Goal: Task Accomplishment & Management: Use online tool/utility

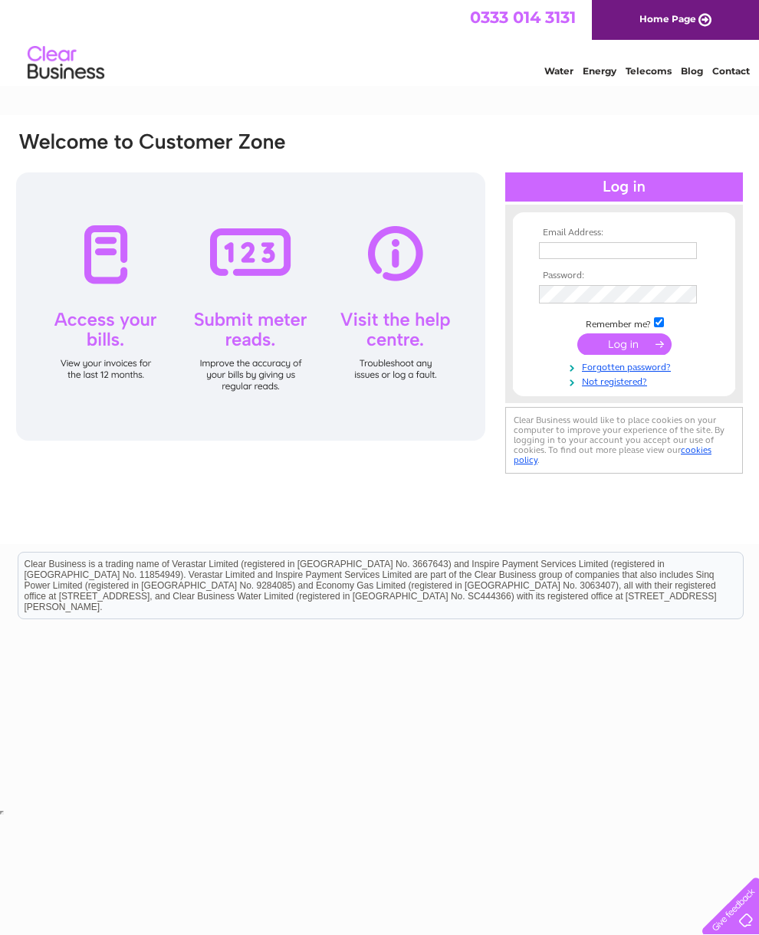
click at [587, 257] on input "text" at bounding box center [618, 250] width 158 height 17
type input "[EMAIL_ADDRESS][DOMAIN_NAME]"
click at [635, 346] on input "submit" at bounding box center [624, 345] width 94 height 21
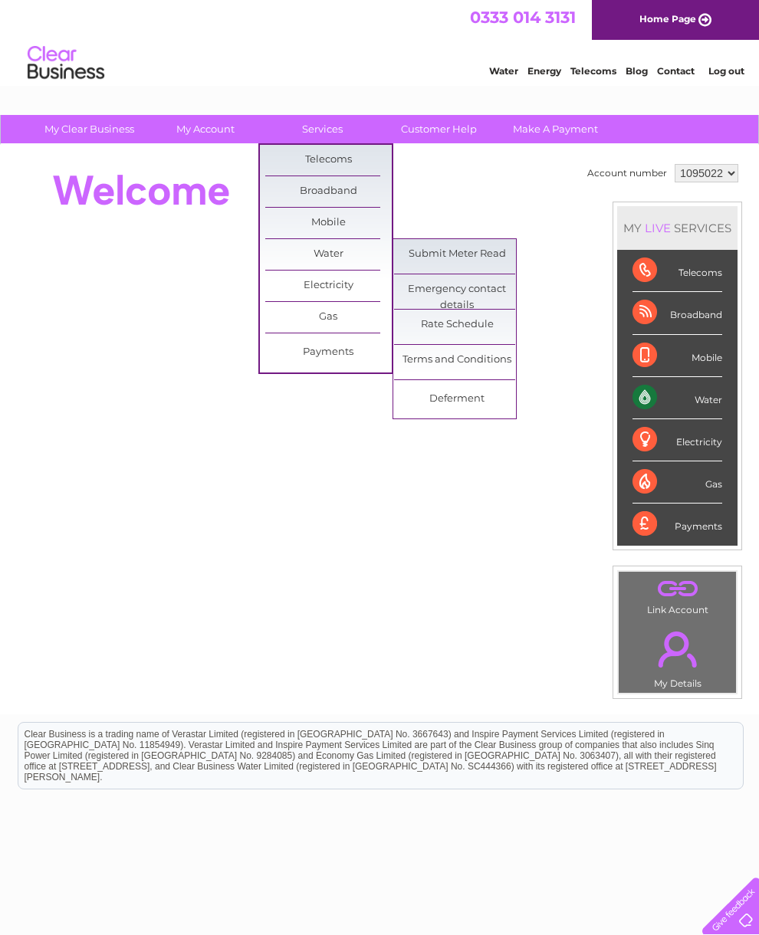
click at [449, 248] on link "Submit Meter Read" at bounding box center [457, 254] width 126 height 31
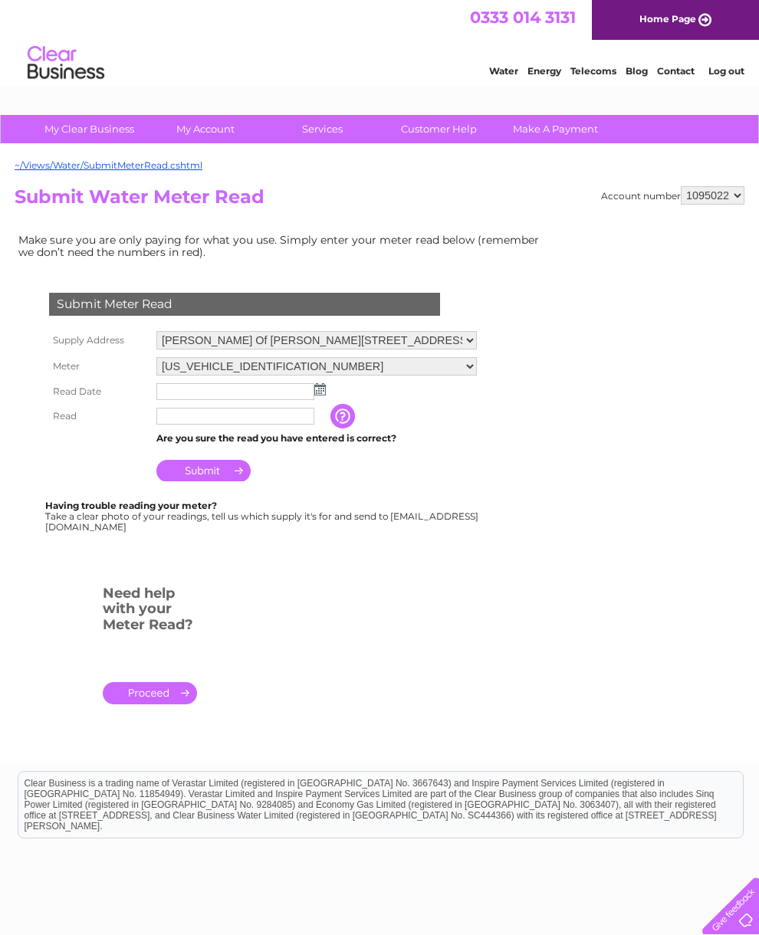
click at [191, 400] on input "text" at bounding box center [235, 391] width 158 height 17
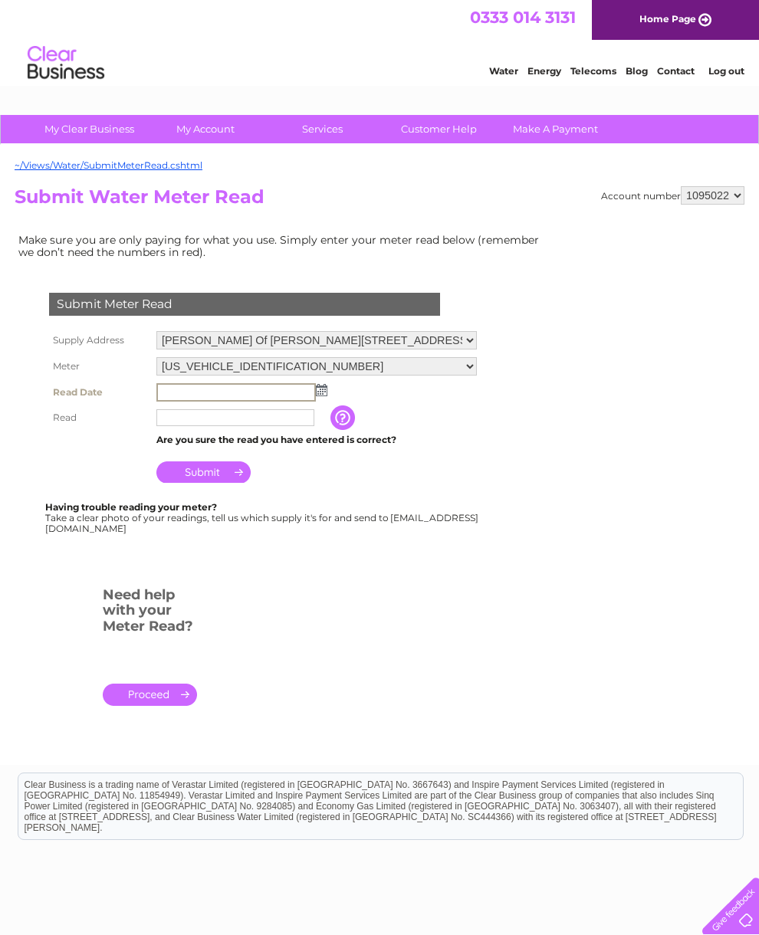
click at [317, 396] on img at bounding box center [321, 390] width 11 height 12
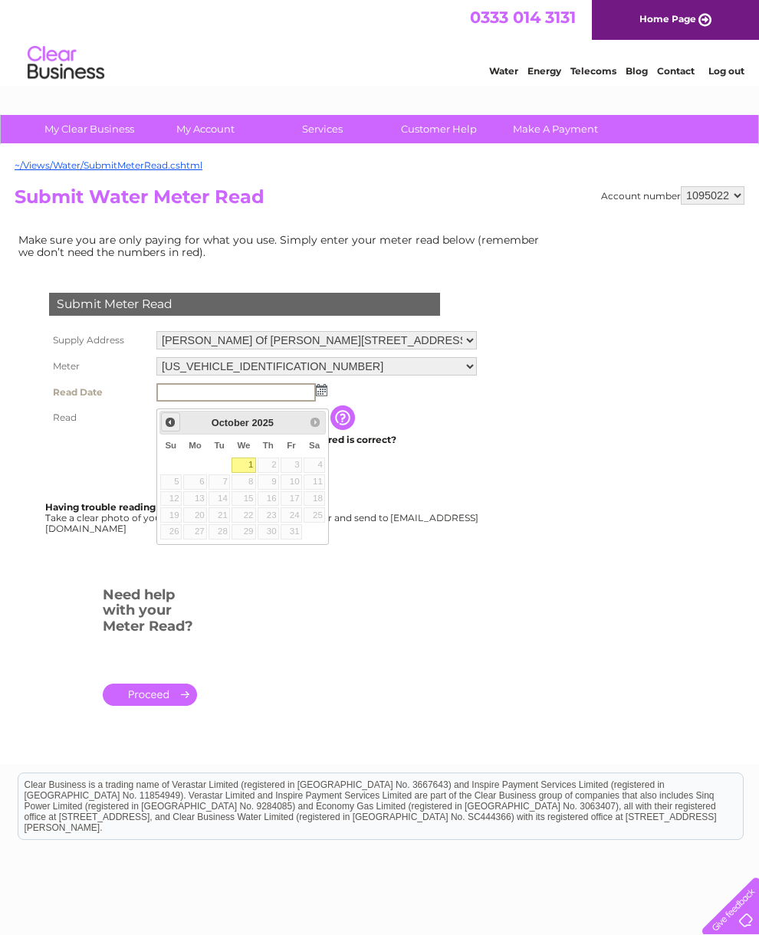
click at [169, 426] on span "Prev" at bounding box center [170, 422] width 12 height 12
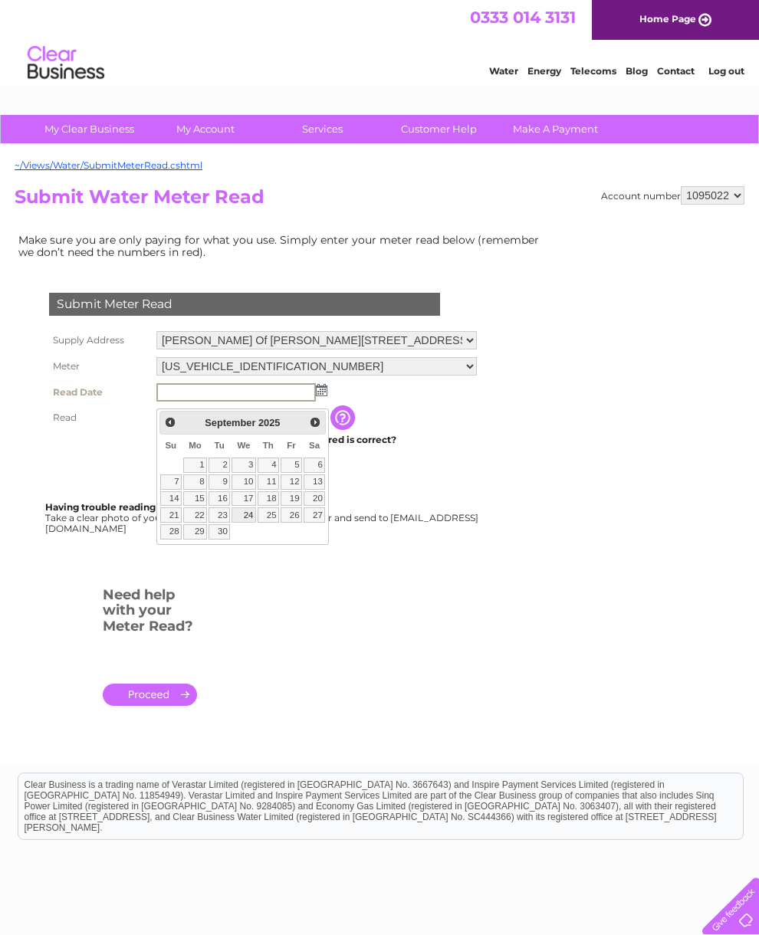
click at [248, 520] on link "24" at bounding box center [243, 514] width 25 height 15
type input "2025/09/24"
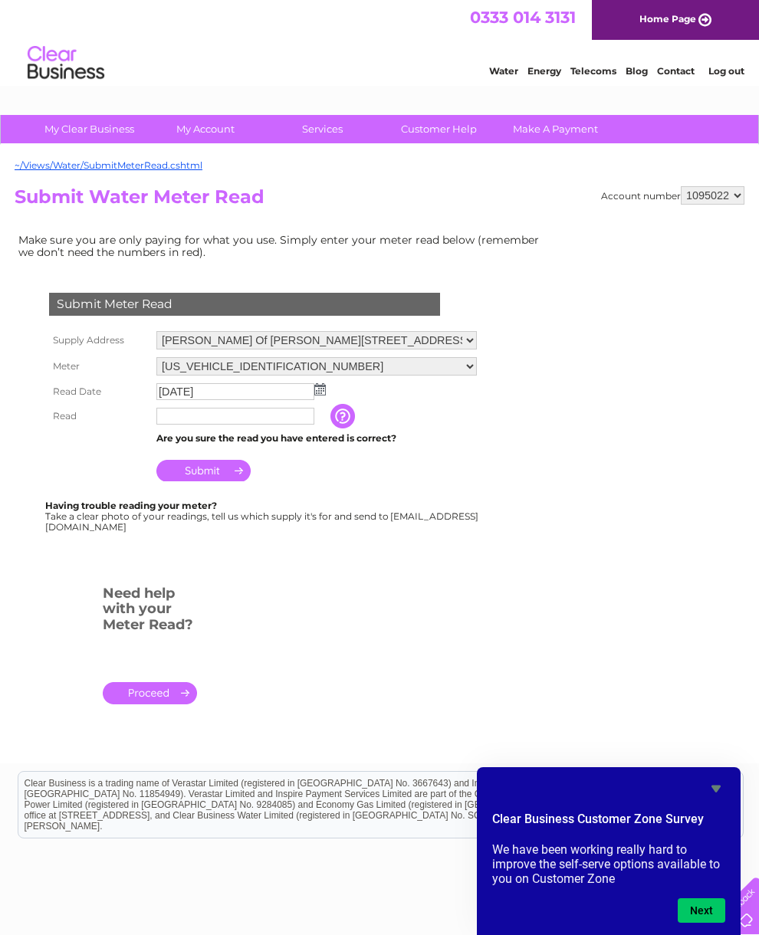
click at [237, 425] on input "text" at bounding box center [235, 416] width 158 height 17
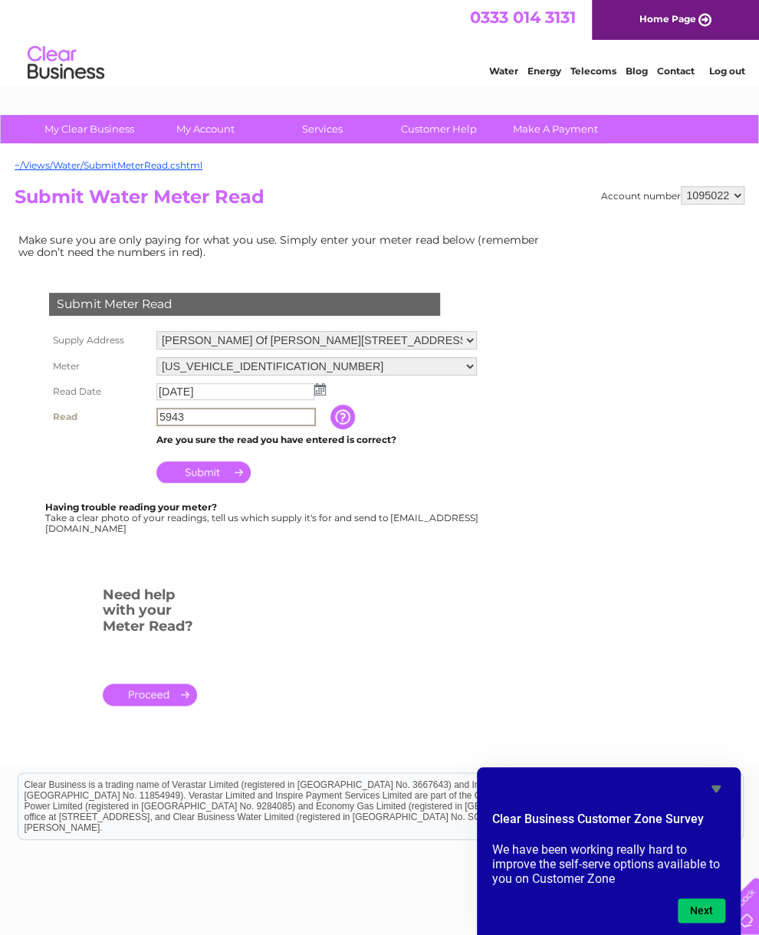
type input "5943"
click at [210, 481] on input "Submit" at bounding box center [203, 471] width 94 height 21
